Goal: Task Accomplishment & Management: Manage account settings

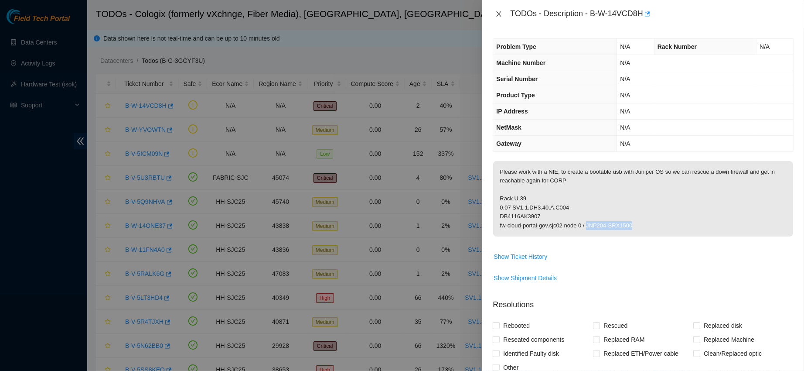
click at [499, 13] on icon "close" at bounding box center [499, 13] width 5 height 5
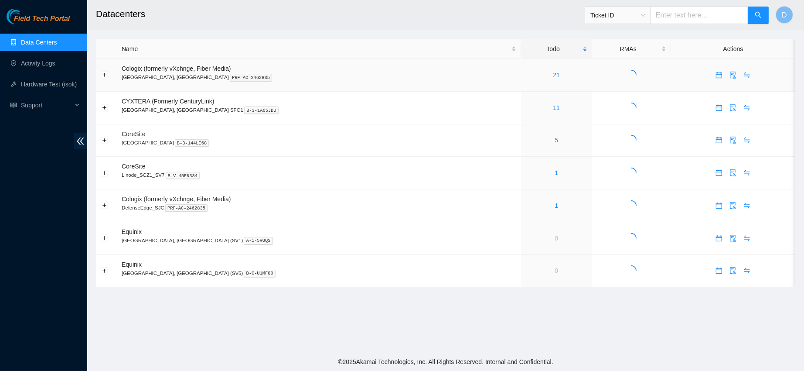
click at [526, 73] on div "21" at bounding box center [556, 75] width 61 height 10
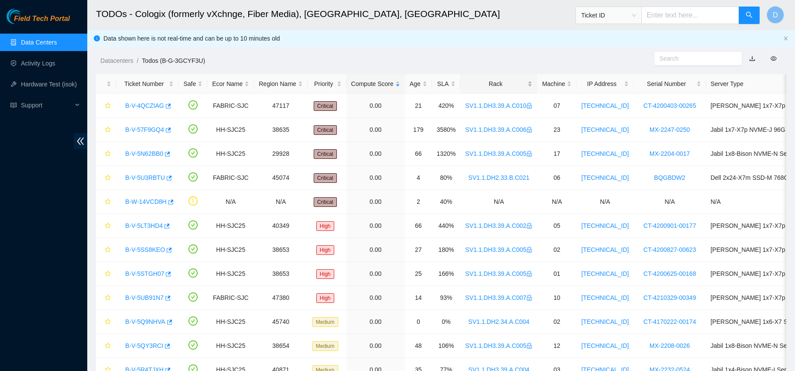
click at [475, 79] on div "Rack" at bounding box center [498, 84] width 67 height 10
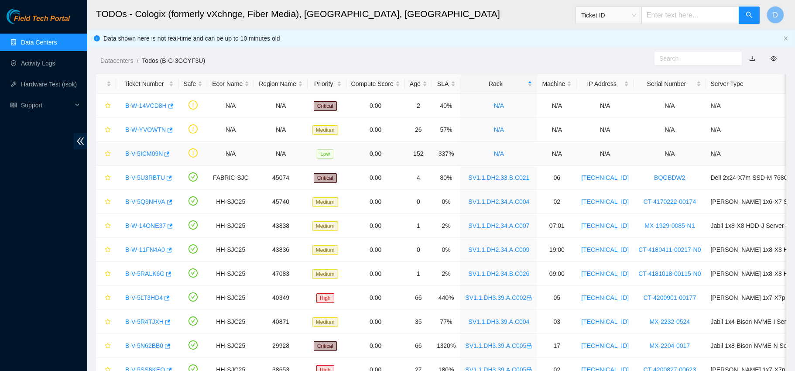
click at [150, 154] on link "B-V-5ICM09N" at bounding box center [144, 153] width 38 height 7
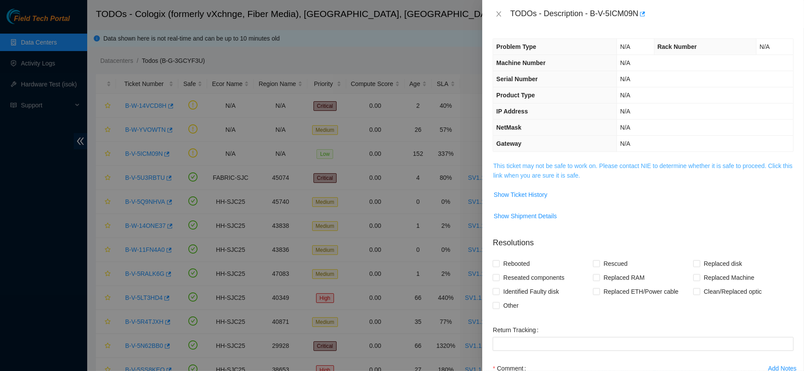
click at [547, 174] on link "This ticket may not be safe to work on. Please contact NIE to determine whether…" at bounding box center [642, 170] width 299 height 17
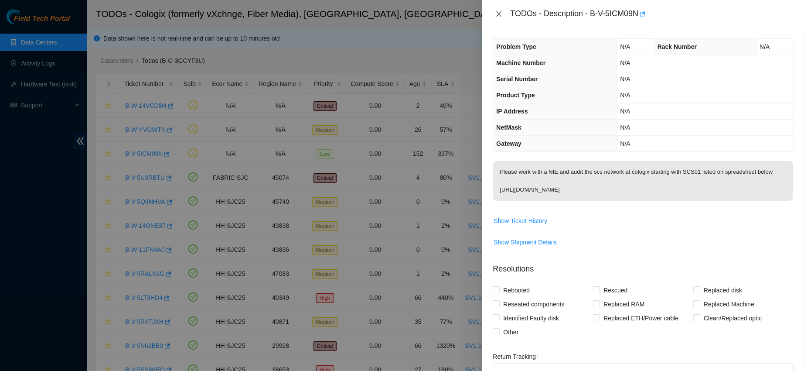
click at [496, 15] on icon "close" at bounding box center [498, 13] width 7 height 7
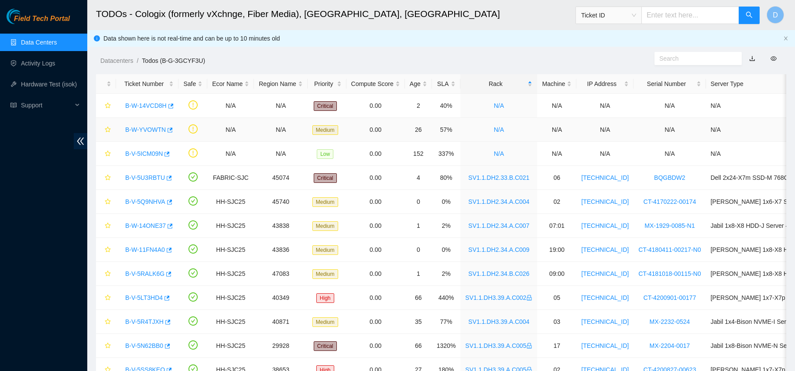
click at [137, 128] on link "B-W-YVOWTN" at bounding box center [145, 129] width 41 height 7
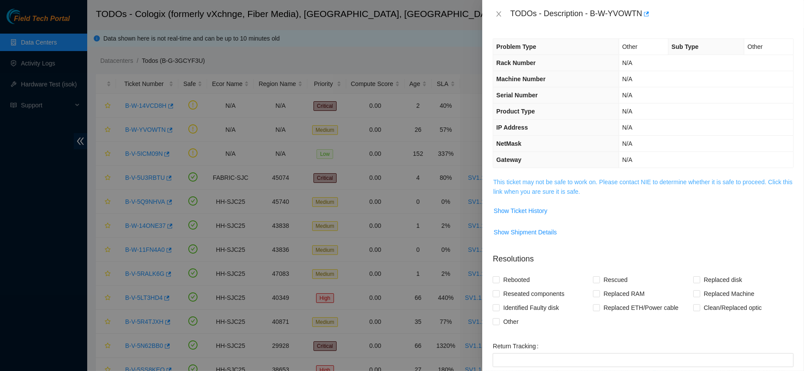
click at [565, 192] on link "This ticket may not be safe to work on. Please contact NIE to determine whether…" at bounding box center [642, 186] width 299 height 17
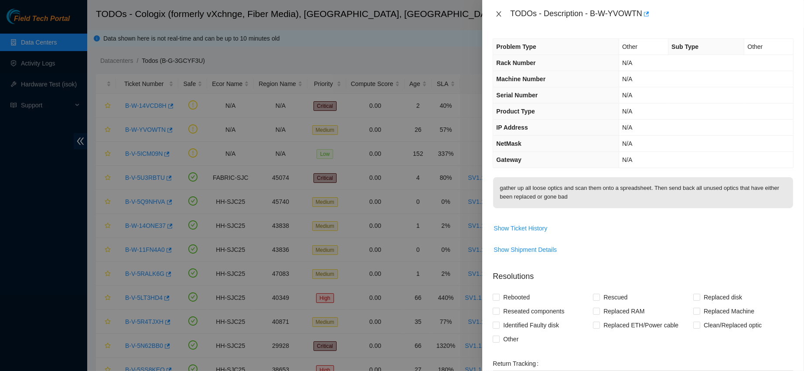
click at [500, 14] on icon "close" at bounding box center [498, 13] width 7 height 7
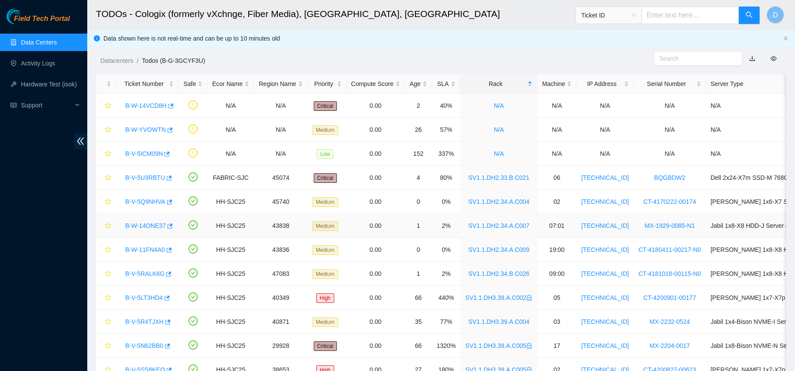
click at [150, 222] on link "B-W-14ONE37" at bounding box center [145, 225] width 41 height 7
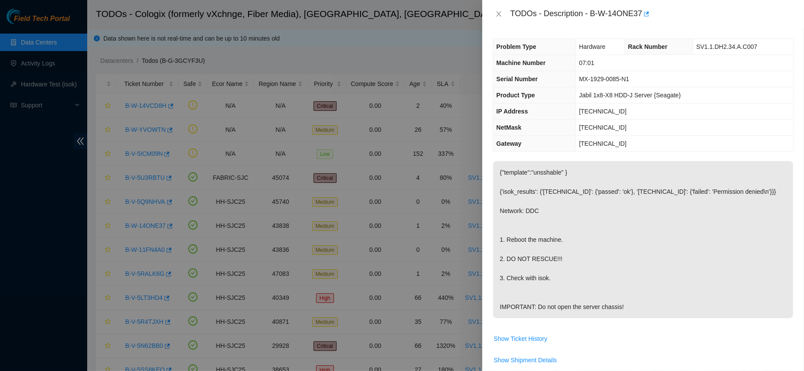
click at [502, 19] on div "TODOs - Description - B-W-14ONE37" at bounding box center [643, 14] width 301 height 14
click at [500, 10] on button "Close" at bounding box center [499, 14] width 12 height 8
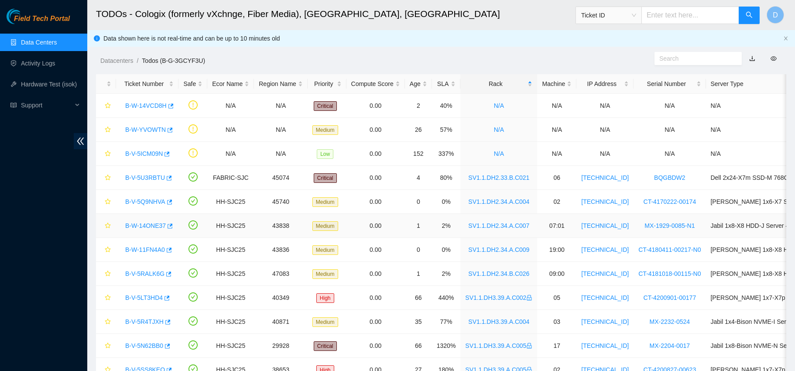
scroll to position [263, 0]
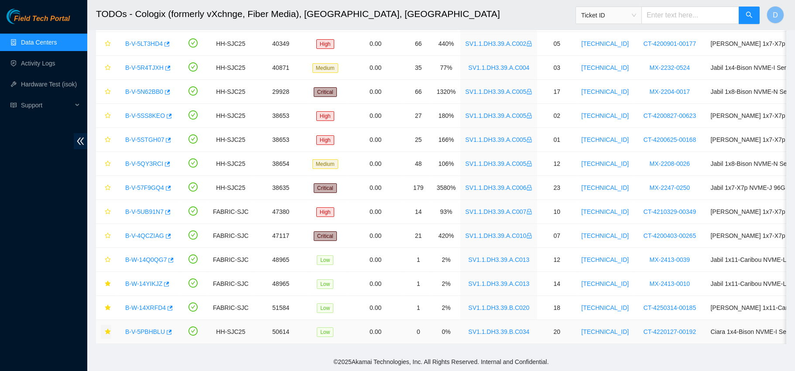
click at [106, 328] on icon "star" at bounding box center [108, 331] width 6 height 6
click at [107, 256] on icon "star" at bounding box center [108, 259] width 6 height 6
click at [127, 255] on div "B-W-14Q0QG7" at bounding box center [147, 260] width 53 height 14
click at [147, 256] on link "B-W-14Q0QG7" at bounding box center [145, 259] width 41 height 7
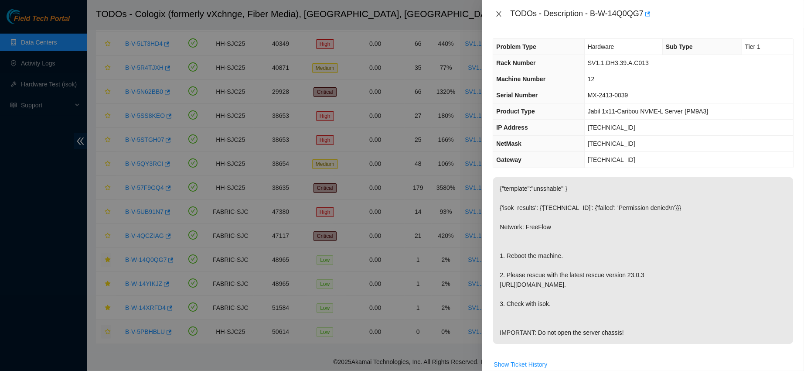
click at [499, 13] on icon "close" at bounding box center [498, 13] width 7 height 7
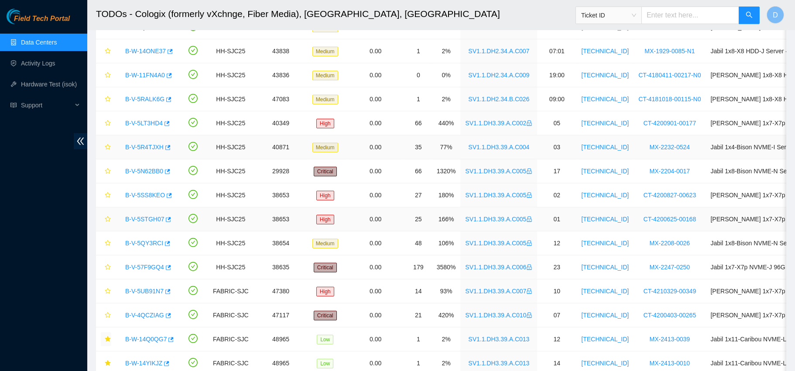
scroll to position [168, 0]
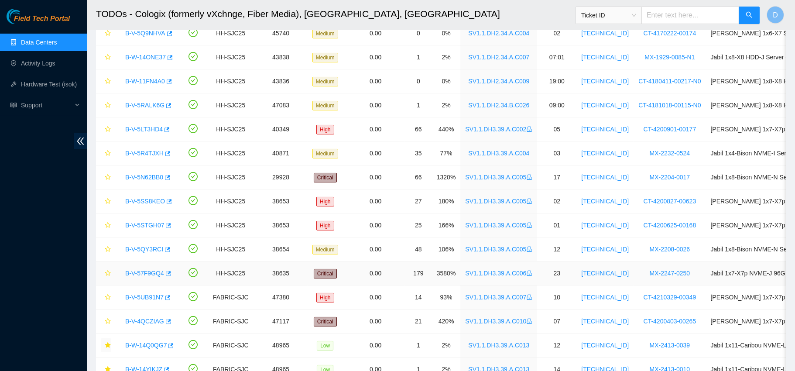
click at [150, 273] on link "B-V-57F9GQ4" at bounding box center [144, 273] width 39 height 7
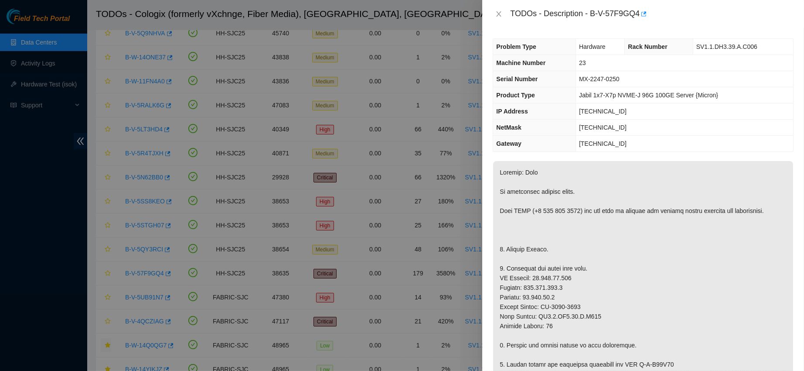
click at [502, 18] on div "TODOs - Description - B-V-57F9GQ4" at bounding box center [643, 14] width 301 height 14
click at [501, 14] on icon "close" at bounding box center [498, 13] width 7 height 7
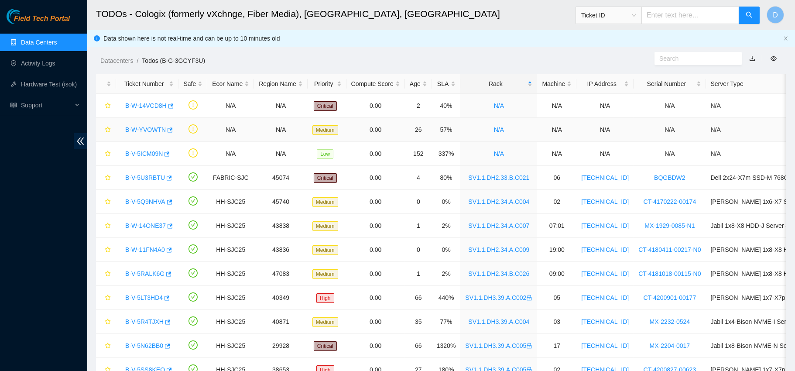
scroll to position [263, 0]
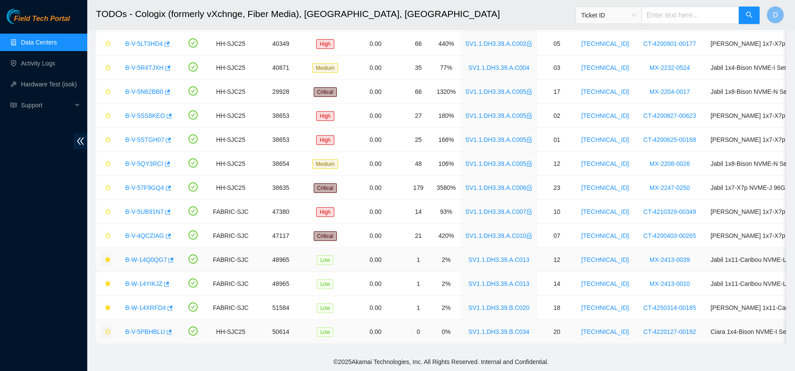
click at [143, 256] on link "B-W-14Q0QG7" at bounding box center [145, 259] width 41 height 7
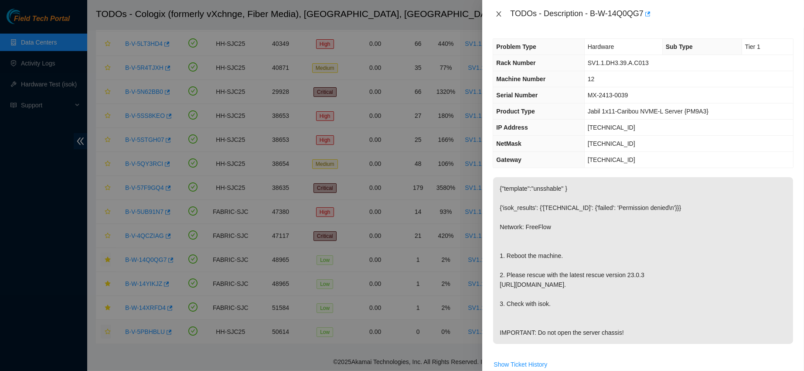
click at [499, 16] on icon "close" at bounding box center [498, 13] width 7 height 7
